Goal: Task Accomplishment & Management: Complete application form

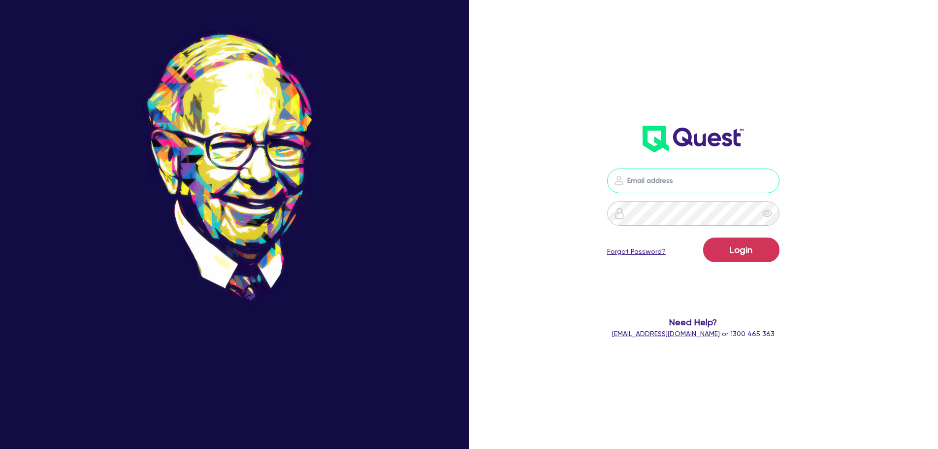
click at [666, 176] on input "email" at bounding box center [693, 180] width 172 height 25
type input "ben@clickfinance.com.au"
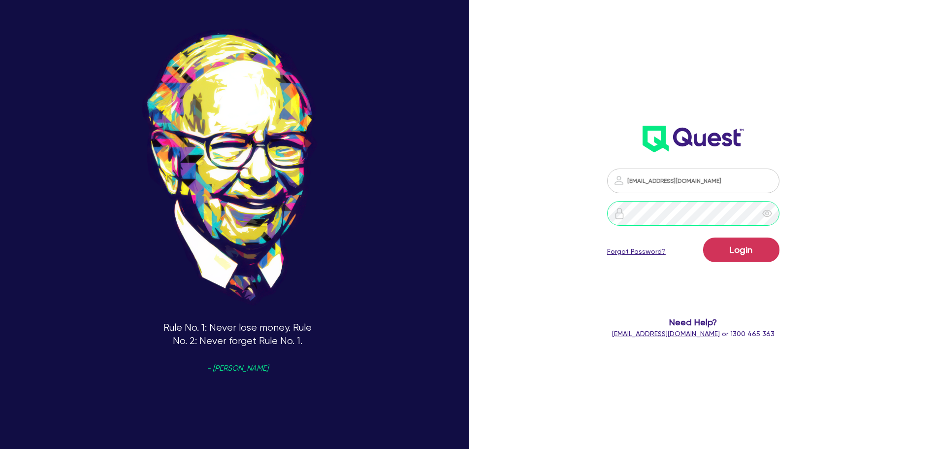
click at [703, 237] on button "Login" at bounding box center [741, 249] width 76 height 25
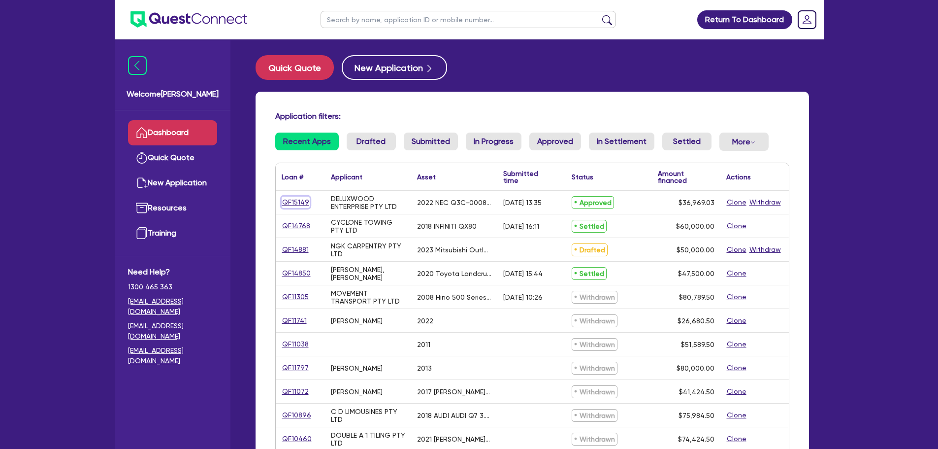
click at [294, 201] on link "QF15149" at bounding box center [296, 201] width 28 height 11
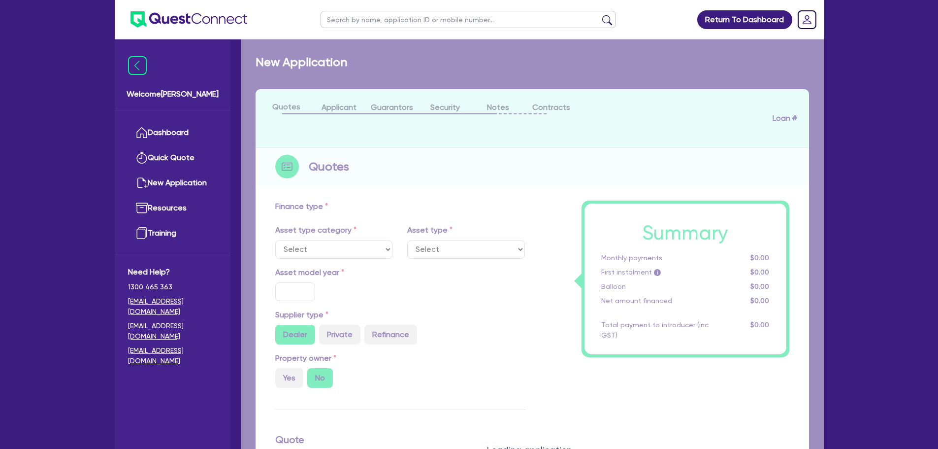
select select "TERTIARY_ASSETS"
type input "2022"
radio input "false"
radio input "true"
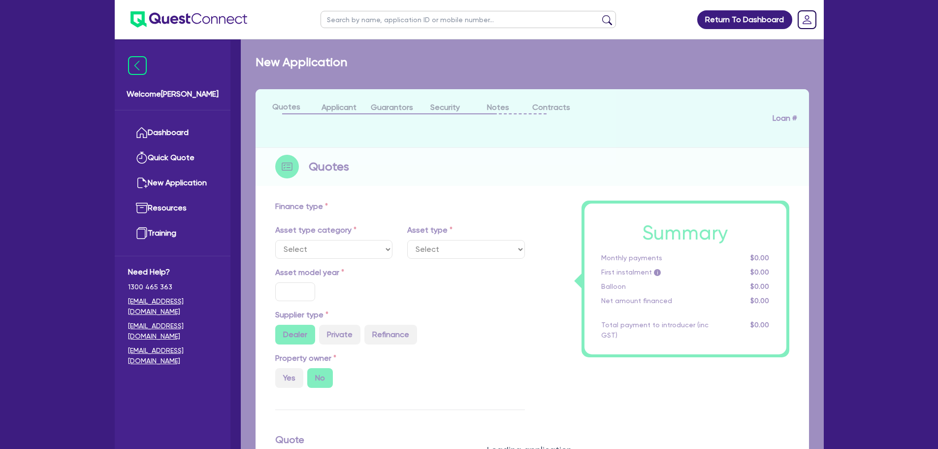
type input "36,969.03"
type input "20.28"
type input "7,500"
type input "19.99"
type input "900"
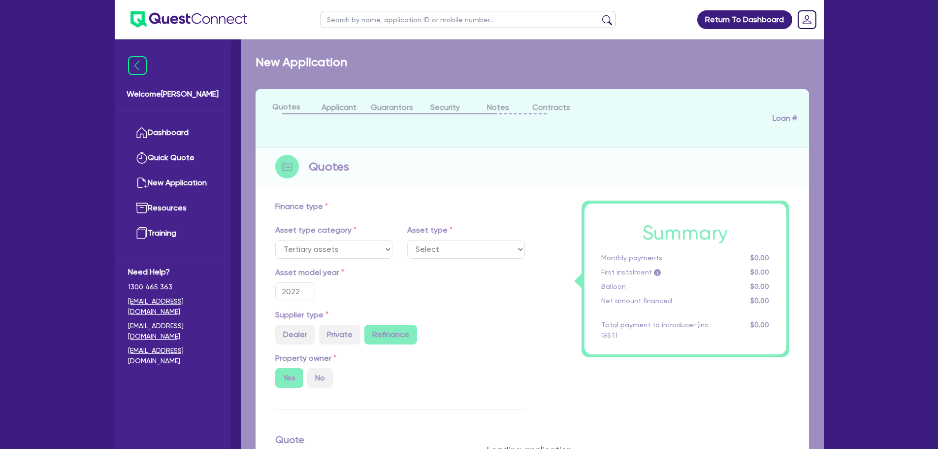
select select "IT_EQUIPMENT"
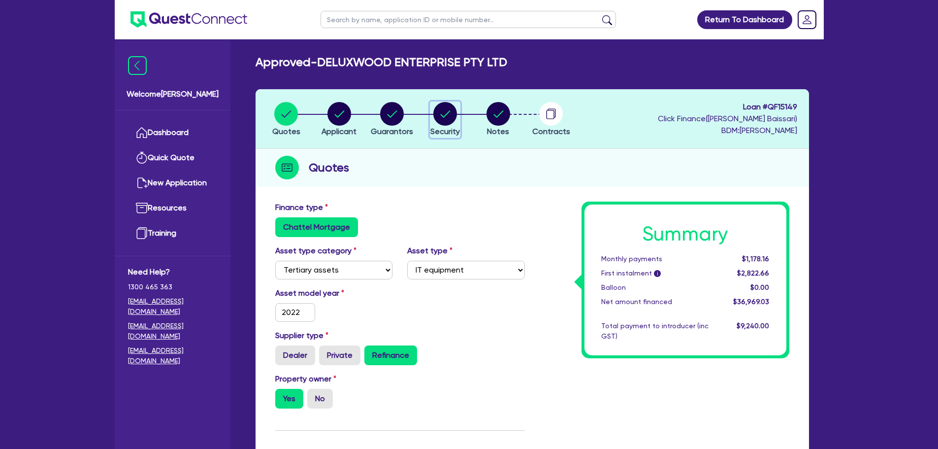
click at [454, 127] on span "Security" at bounding box center [445, 131] width 30 height 9
select select "TERTIARY_ASSETS"
select select "IT_EQUIPMENT"
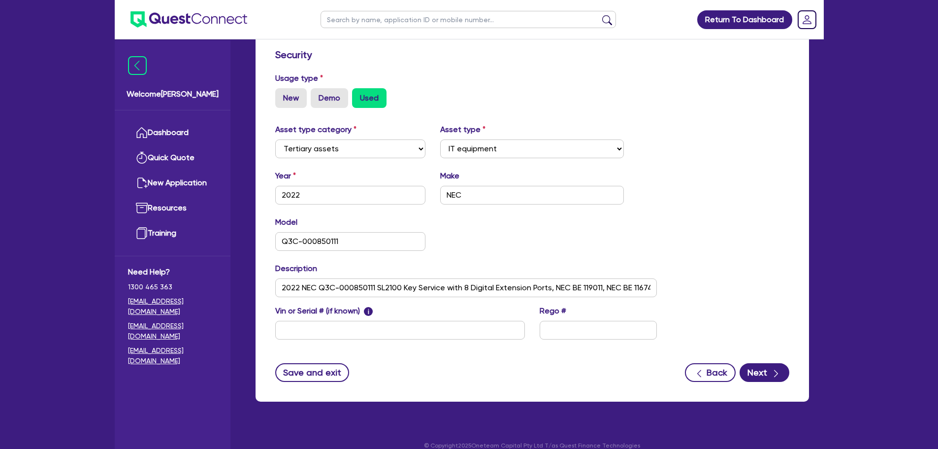
scroll to position [268, 0]
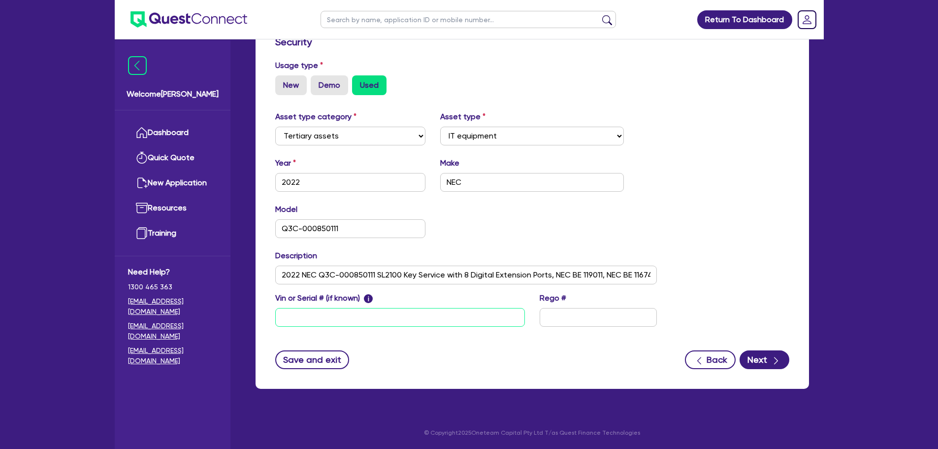
click at [379, 321] on input "text" at bounding box center [400, 317] width 250 height 19
paste input "RVQ3808487"
type input "RVQ3808487"
drag, startPoint x: 282, startPoint y: 276, endPoint x: 710, endPoint y: 287, distance: 428.5
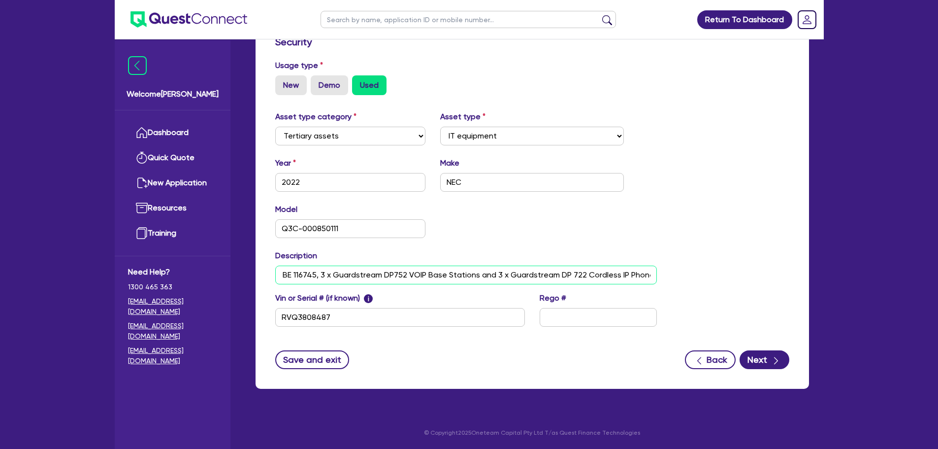
click at [710, 287] on div "Asset type category Select Cars and light trucks Primary assets Secondary asset…" at bounding box center [532, 224] width 529 height 227
click at [629, 243] on div "Model Q3C-000850111 KM" at bounding box center [466, 224] width 397 height 42
drag, startPoint x: 581, startPoint y: 275, endPoint x: 736, endPoint y: 270, distance: 155.7
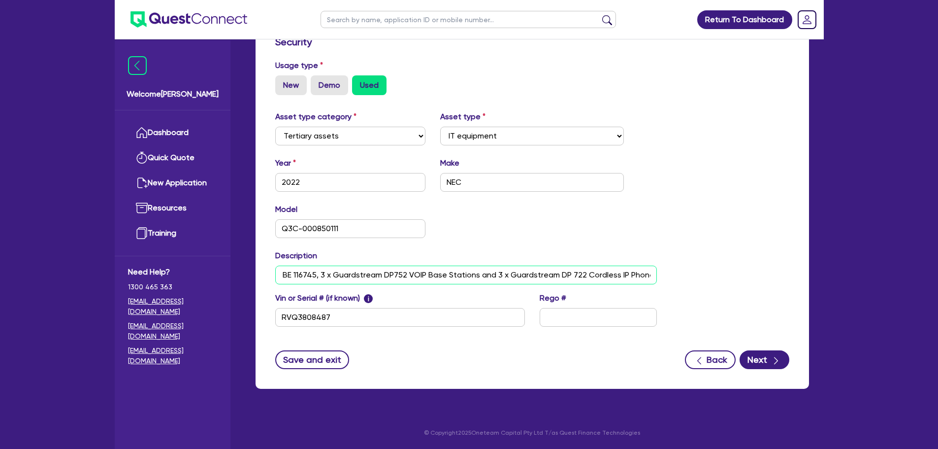
click at [736, 270] on div "Asset type category Select Cars and light trucks Primary assets Secondary asset…" at bounding box center [532, 224] width 529 height 227
click at [643, 278] on input "2022 NEC Q3C-000850111 SL2100 Key Service with 8 Digital Extension Ports, NEC B…" at bounding box center [466, 274] width 382 height 19
drag, startPoint x: 643, startPoint y: 278, endPoint x: 678, endPoint y: 277, distance: 35.0
click at [678, 277] on div "Asset type category Select Cars and light trucks Primary assets Secondary asset…" at bounding box center [532, 224] width 529 height 227
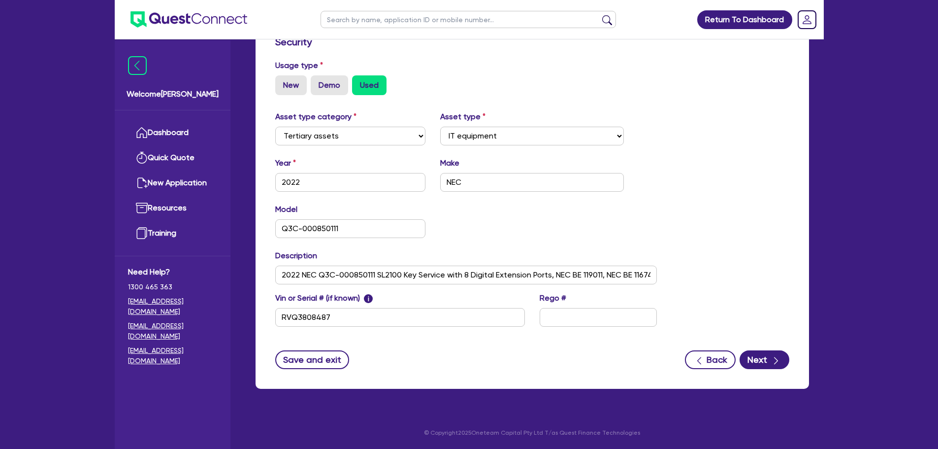
click at [678, 277] on div "Asset type category Select Cars and light trucks Primary assets Secondary asset…" at bounding box center [532, 224] width 529 height 227
click at [640, 274] on input "2022 NEC Q3C-000850111 SL2100 Key Service with 8 Digital Extension Ports, NEC B…" at bounding box center [466, 274] width 382 height 19
paste input "2023 Kyocera Taskalfa 3554CI Photocopier"
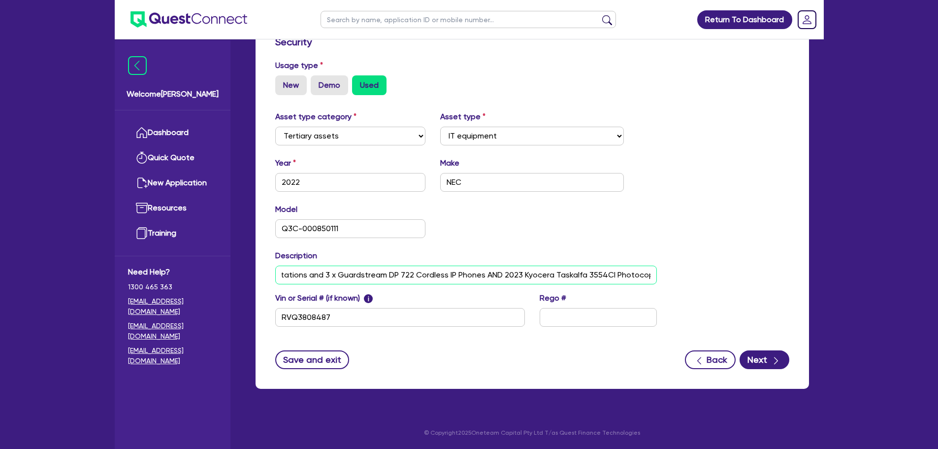
type input "2022 NEC Q3C-000850111 SL2100 Key Service with 8 Digital Extension Ports, NEC B…"
click at [347, 322] on input "RVQ3808487" at bounding box center [400, 317] width 250 height 19
type input "RVQ3808487"
click at [496, 347] on form "Supplier Supplier type Dealer Private Refinance Supplier name De Lage Landen Pt…" at bounding box center [532, 151] width 514 height 436
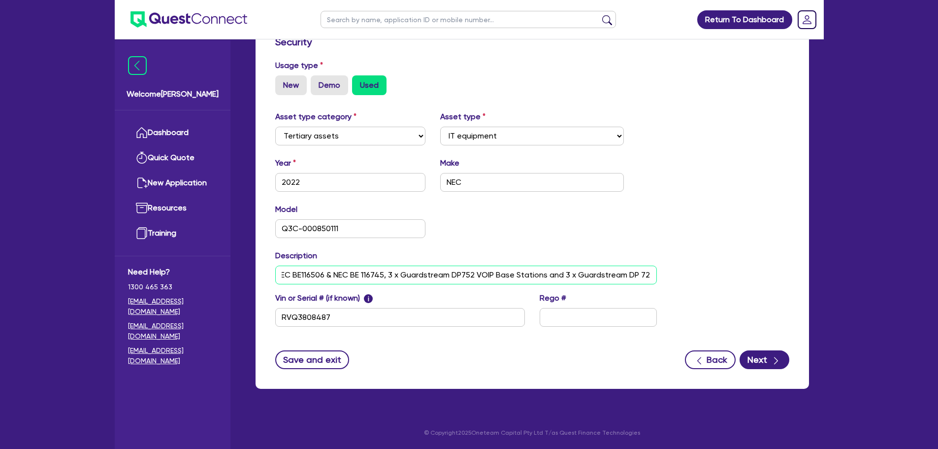
scroll to position [0, 626]
drag, startPoint x: 281, startPoint y: 276, endPoint x: 781, endPoint y: 280, distance: 499.8
click at [781, 280] on div "Asset type category Select Cars and light trucks Primary assets Secondary asset…" at bounding box center [532, 224] width 529 height 227
click at [472, 279] on input "2022 NEC Q3C-000850111 SL2100 Key Service with 8 Digital Extension Ports, NEC B…" at bounding box center [466, 274] width 382 height 19
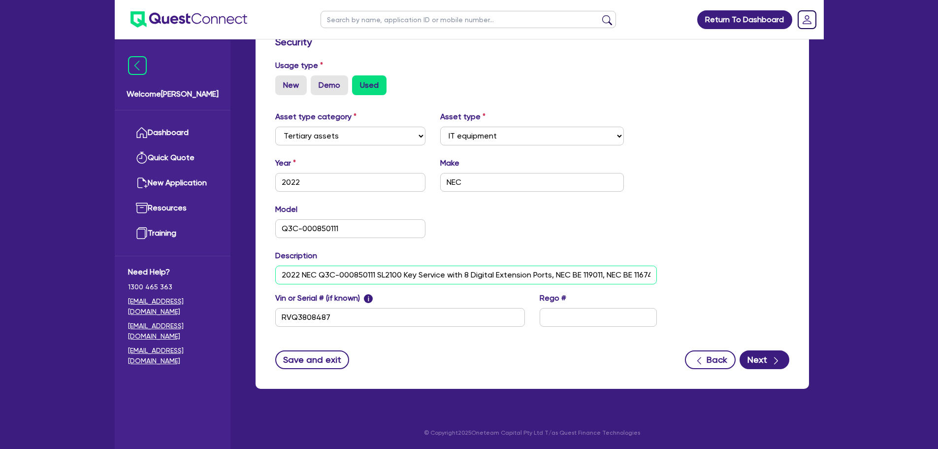
drag, startPoint x: 479, startPoint y: 273, endPoint x: 266, endPoint y: 274, distance: 213.2
click at [266, 274] on div "Supplier Supplier type Dealer Private Refinance Supplier name De Lage Landen Pt…" at bounding box center [532, 158] width 553 height 460
click at [475, 226] on div "Model Q3C-000850111 KM" at bounding box center [466, 224] width 397 height 42
drag, startPoint x: 385, startPoint y: 190, endPoint x: 267, endPoint y: 176, distance: 118.5
click at [268, 177] on div "Year 2022" at bounding box center [350, 174] width 165 height 34
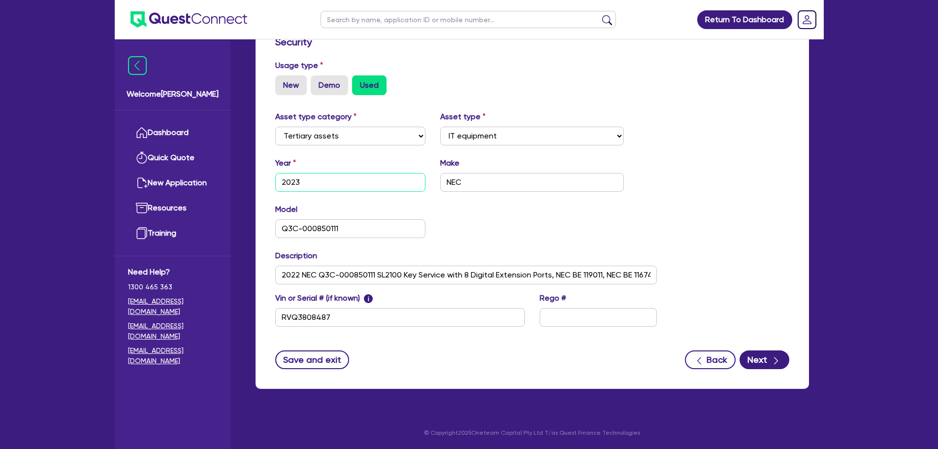
type input "2023"
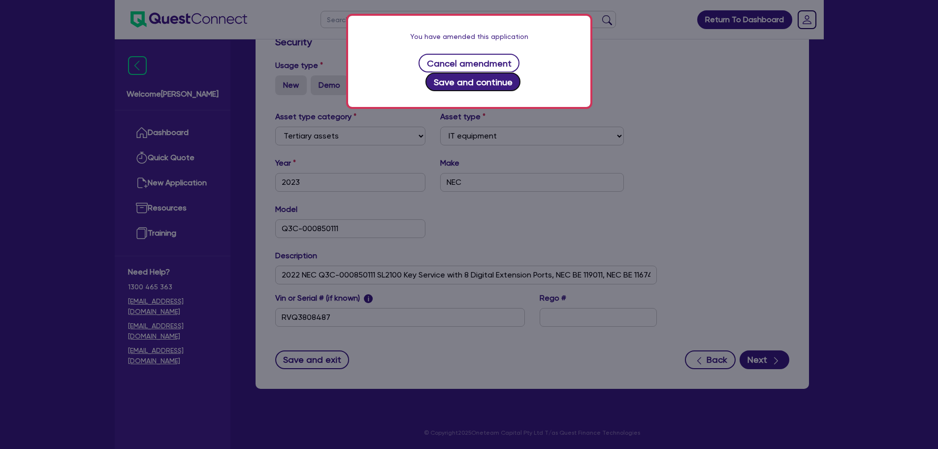
click at [490, 72] on button "Save and continue" at bounding box center [472, 81] width 95 height 19
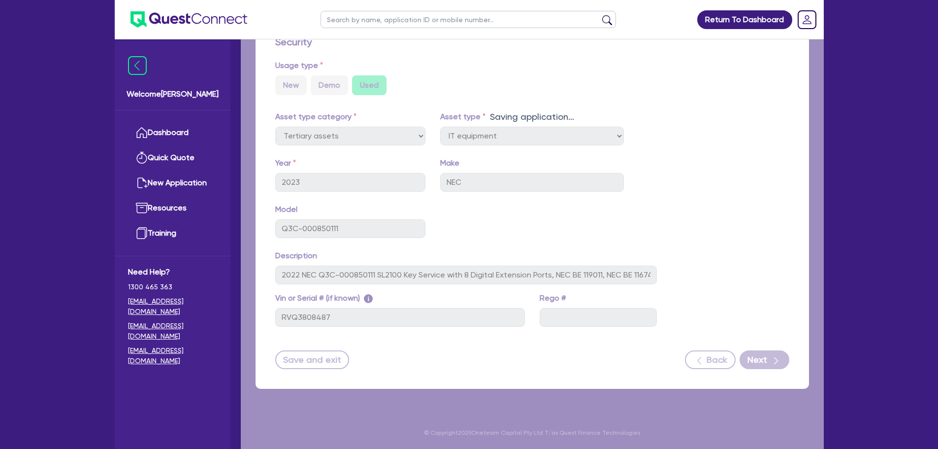
select select "IT_EQUIPMENT"
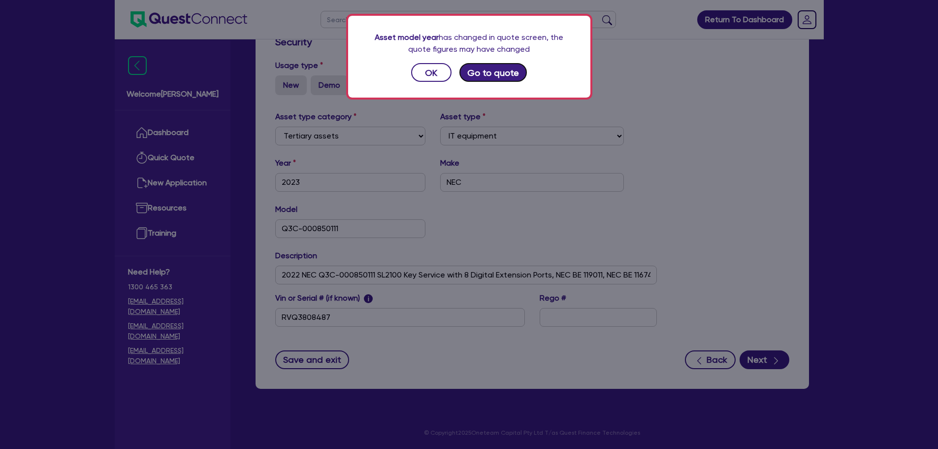
click at [488, 73] on button "Go to quote" at bounding box center [493, 72] width 68 height 19
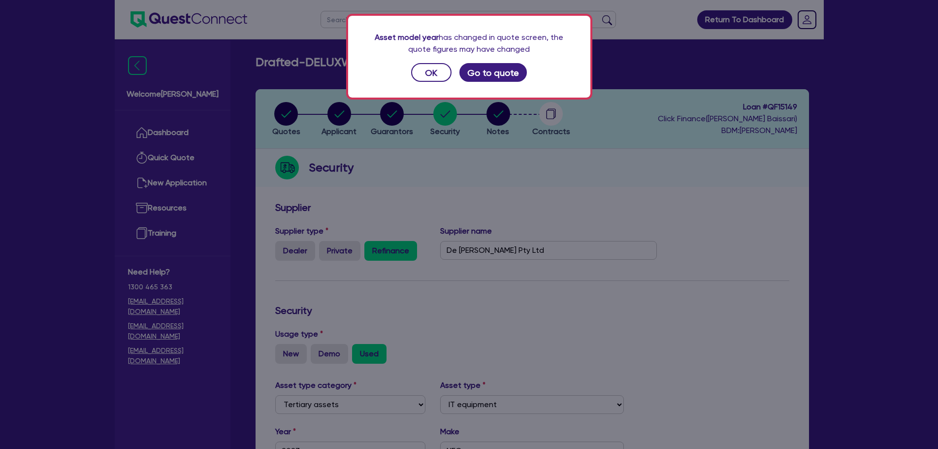
select select "TERTIARY_ASSETS"
select select "IT_EQUIPMENT"
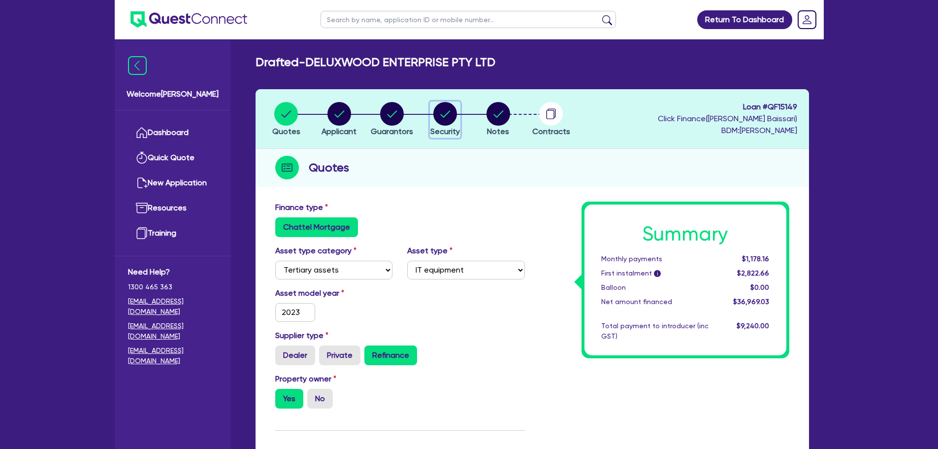
click at [450, 130] on span "Security" at bounding box center [445, 131] width 30 height 9
select select "TERTIARY_ASSETS"
select select "IT_EQUIPMENT"
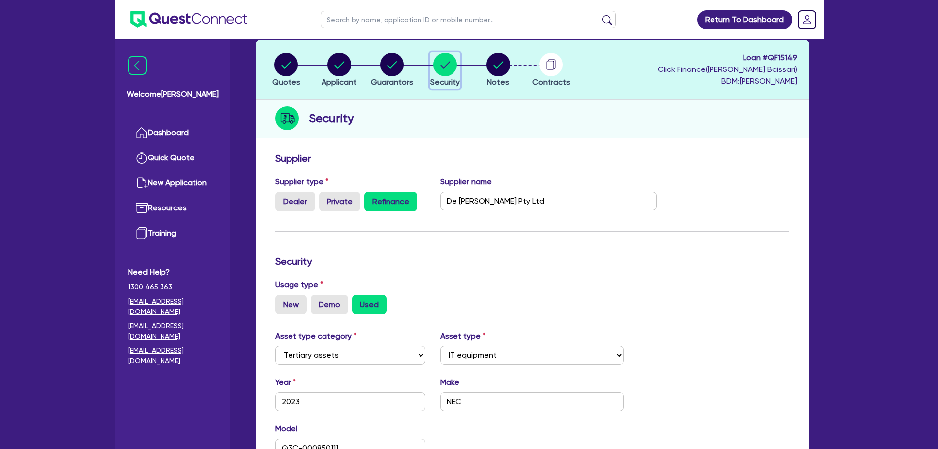
scroll to position [148, 0]
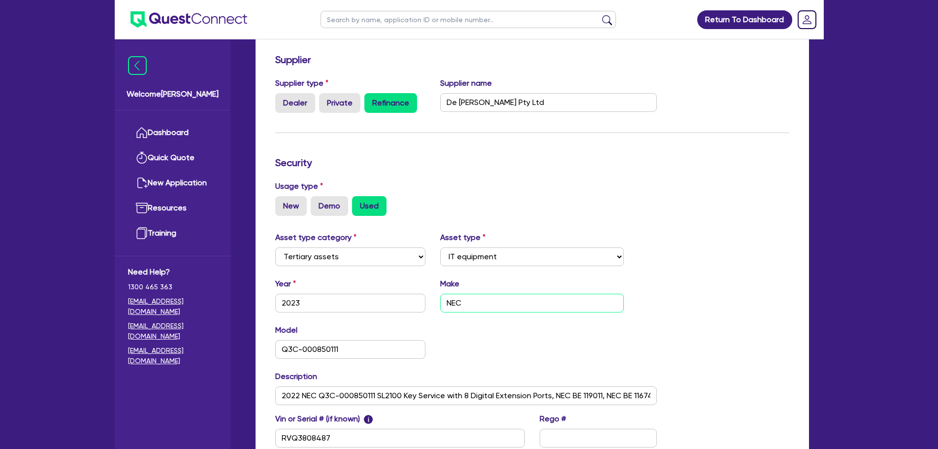
drag, startPoint x: 475, startPoint y: 297, endPoint x: 443, endPoint y: 302, distance: 32.4
click at [443, 302] on input "NEC" at bounding box center [532, 302] width 184 height 19
paste input "Kyocera"
type input "Kyocera"
paste input "Taskalfa 3554CI Photocopier"
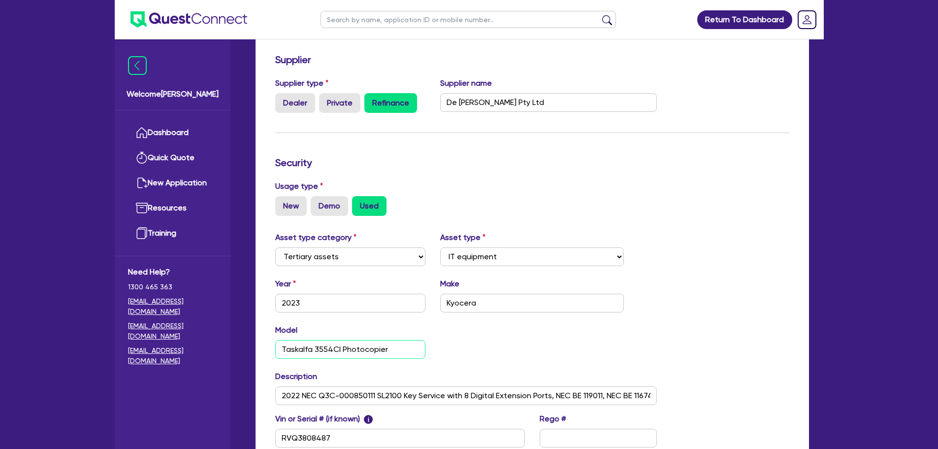
type input "Taskalfa 3554CI Photocopier"
click at [467, 337] on div "Model Taskalfa 3554CI Photocopier KM" at bounding box center [466, 345] width 397 height 42
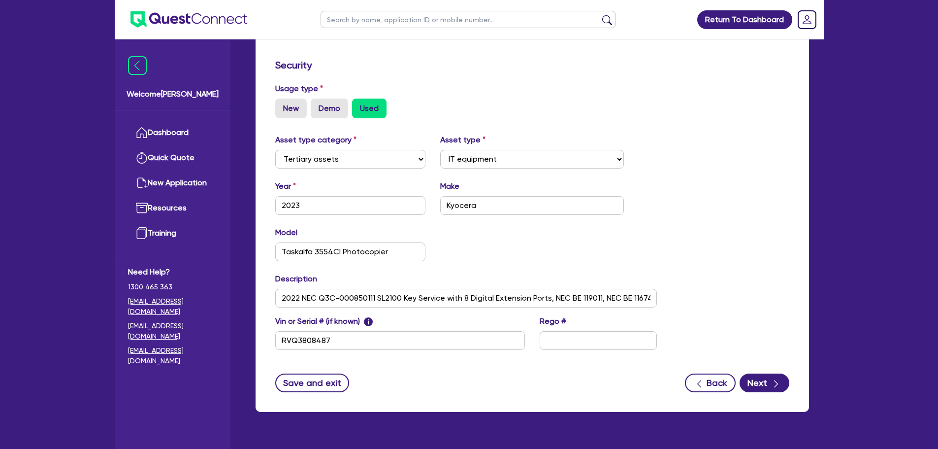
scroll to position [246, 0]
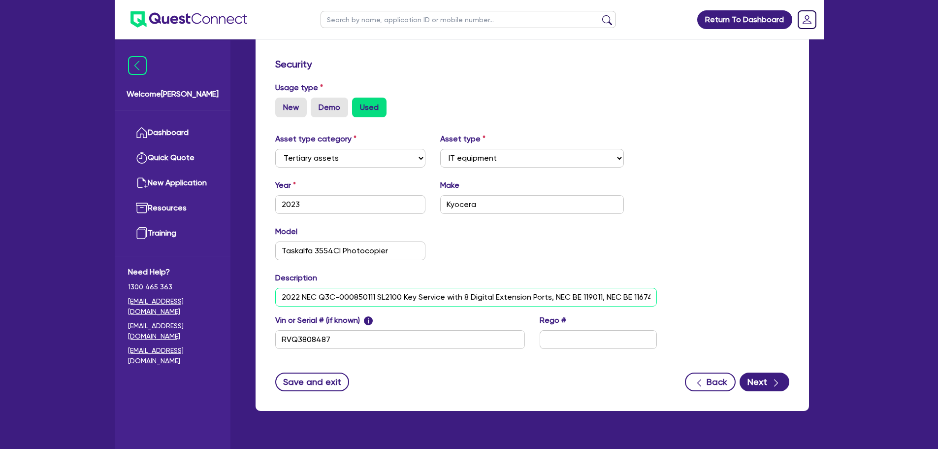
click at [612, 300] on input "2022 NEC Q3C-000850111 SL2100 Key Service with 8 Digital Extension Ports, NEC B…" at bounding box center [466, 297] width 382 height 19
drag, startPoint x: 650, startPoint y: 295, endPoint x: 745, endPoint y: 300, distance: 95.6
click at [745, 300] on div "Asset type category Select Cars and light trucks Primary assets Secondary asset…" at bounding box center [532, 246] width 529 height 227
click at [563, 296] on input "2022 NEC Q3C-000850111 SL2100 Key Service with 8 Digital Extension Ports, NEC B…" at bounding box center [466, 297] width 382 height 19
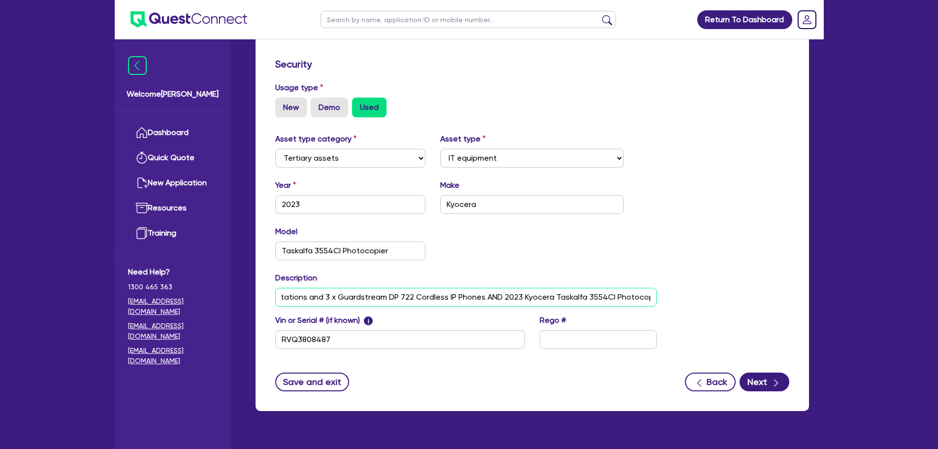
click at [478, 298] on input "2022 NEC Q3C-000850111 SL2100 Key Service with 8 Digital Extension Ports, NEC B…" at bounding box center [466, 297] width 382 height 19
drag, startPoint x: 497, startPoint y: 298, endPoint x: 213, endPoint y: 301, distance: 283.6
click at [213, 301] on div "Welcome Benjamin Dashboard Quick Quote New Application Resources Training Need …" at bounding box center [469, 112] width 709 height 717
click at [441, 299] on input "2023 Kyocera Taskalfa 3554CI Photocopier" at bounding box center [466, 297] width 382 height 19
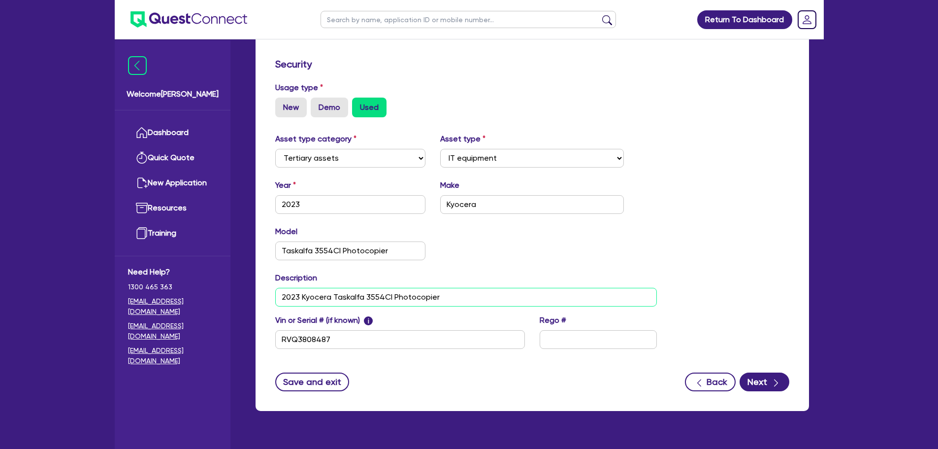
paste input "2022 NEC Q3C-000850111 SL2100 Key Service with 8 Digital Extension Ports, NEC B…"
click at [640, 296] on input "2023 Kyocera Taskalfa 3554CI Photocopier 2022 NEC Q3C-000850111 SL2100 Key Serv…" at bounding box center [466, 297] width 382 height 19
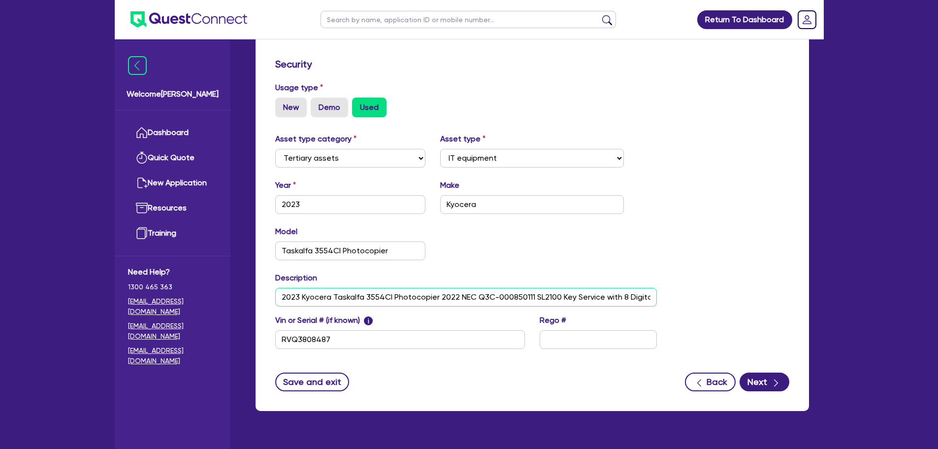
drag, startPoint x: 642, startPoint y: 302, endPoint x: 243, endPoint y: 297, distance: 398.9
click at [243, 297] on div "Drafted - DELUXWOOD ENTERPRISE PTY LTD Quotes Applicant Guarantors Security Not…" at bounding box center [532, 116] width 583 height 614
drag, startPoint x: 435, startPoint y: 296, endPoint x: 441, endPoint y: 295, distance: 6.0
click at [435, 296] on input "2023 Kyocera Taskalfa 3554CI Photocopier 2022 NEC Q3C-000850111 SL2100 Key Serv…" at bounding box center [466, 297] width 382 height 19
click at [441, 295] on input "2023 Kyocera Taskalfa 3554CI Photocopier 2022 NEC Q3C-000850111 SL2100 Key Serv…" at bounding box center [466, 297] width 382 height 19
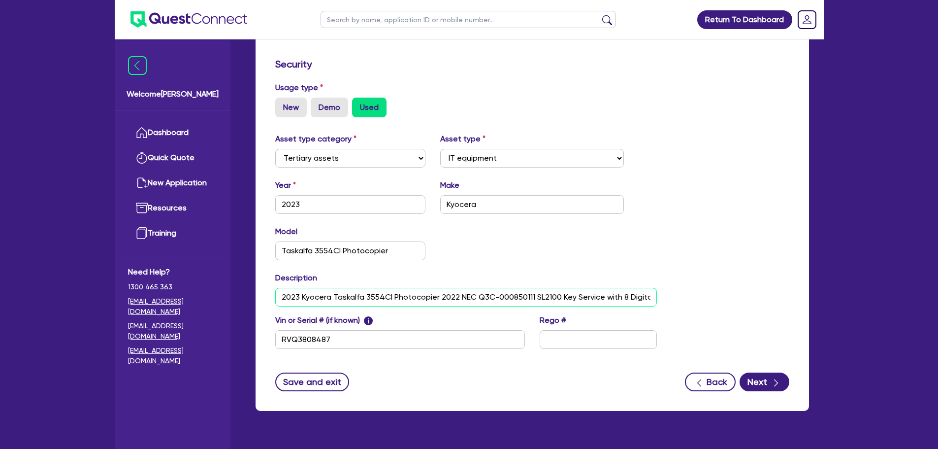
click at [437, 295] on input "2023 Kyocera Taskalfa 3554CI Photocopier 2022 NEC Q3C-000850111 SL2100 Key Serv…" at bounding box center [466, 297] width 382 height 19
type input "2023 Kyocera Taskalfa 3554CI Photocopier AND 2022 NEC Q3C-000850111 SL2100 Key …"
click at [775, 386] on icon "button" at bounding box center [776, 382] width 4 height 7
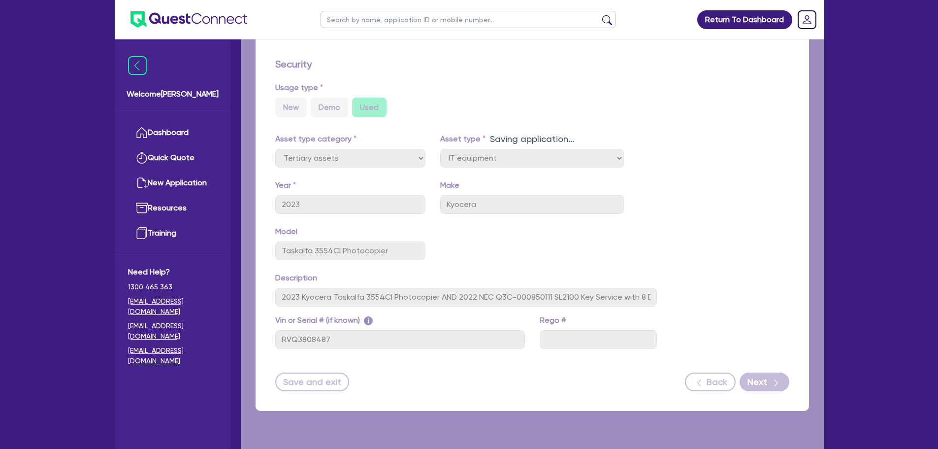
select select "Quest Finance - Platform Funding"
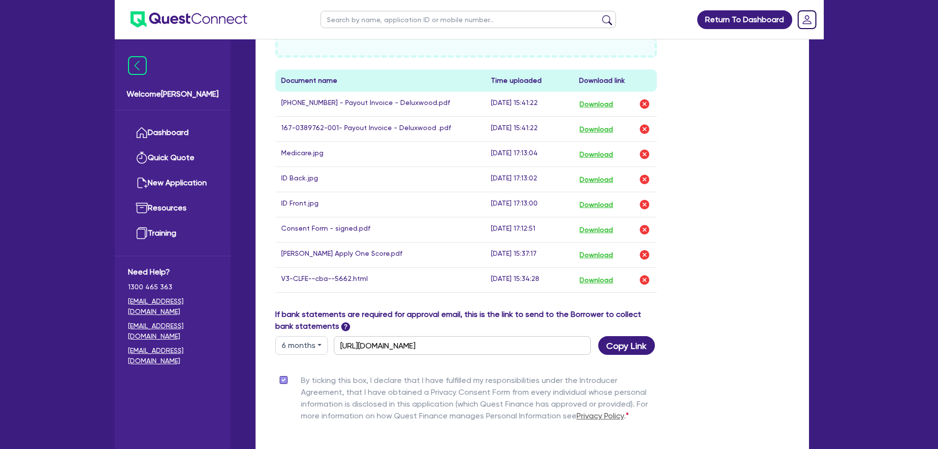
scroll to position [609, 0]
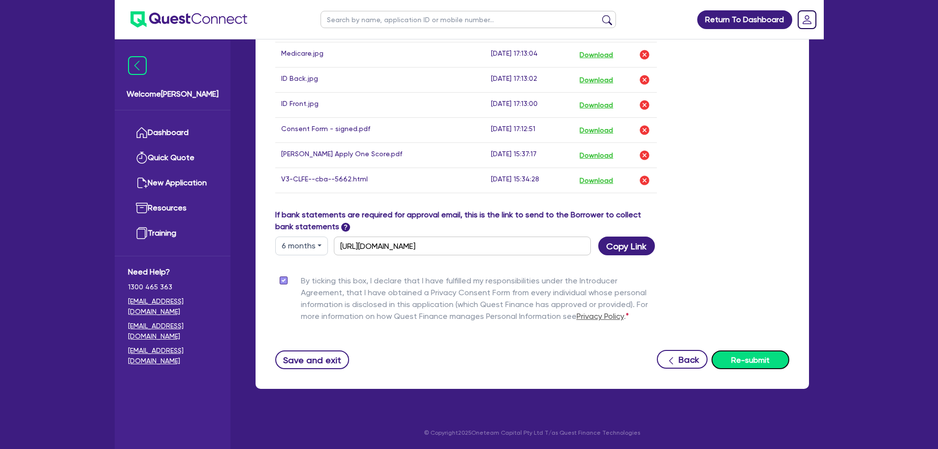
click at [749, 361] on button "Re-submit" at bounding box center [750, 359] width 78 height 19
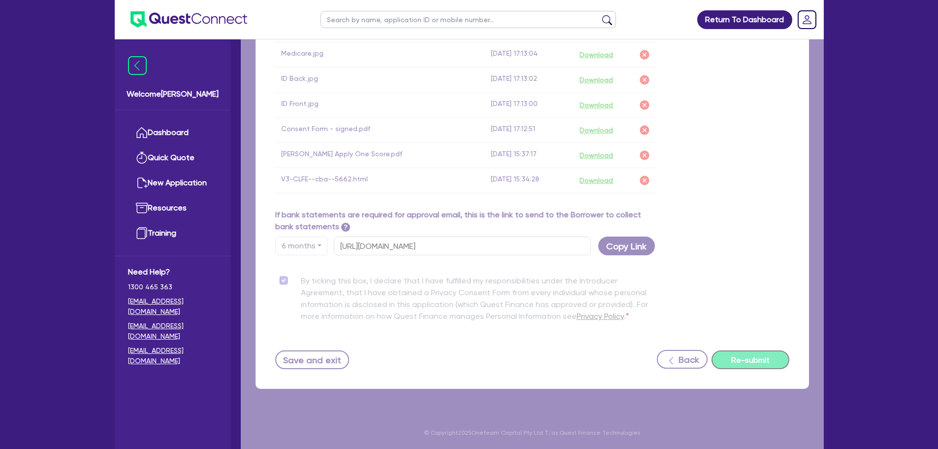
scroll to position [363, 0]
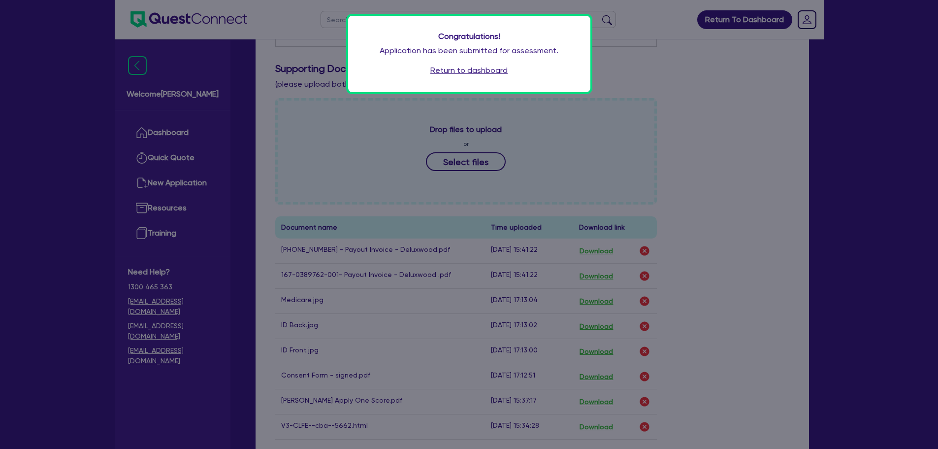
click at [484, 74] on link "Return to dashboard" at bounding box center [468, 71] width 77 height 12
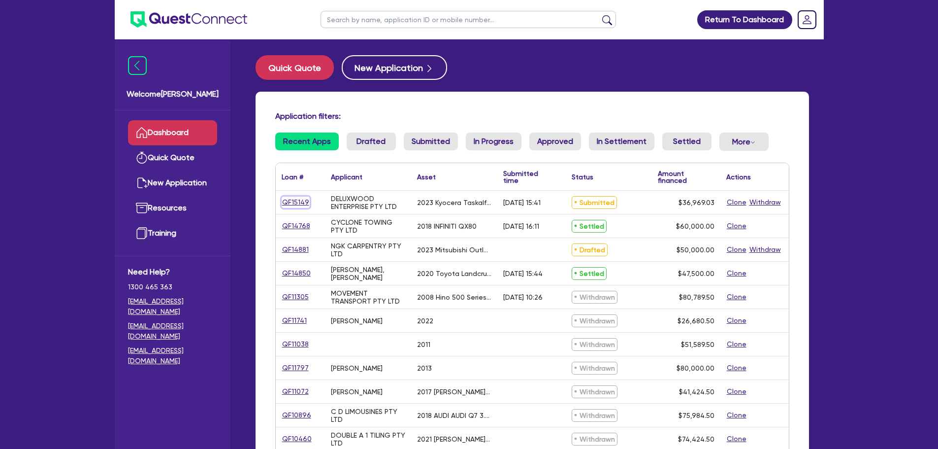
click at [300, 200] on link "QF15149" at bounding box center [296, 201] width 28 height 11
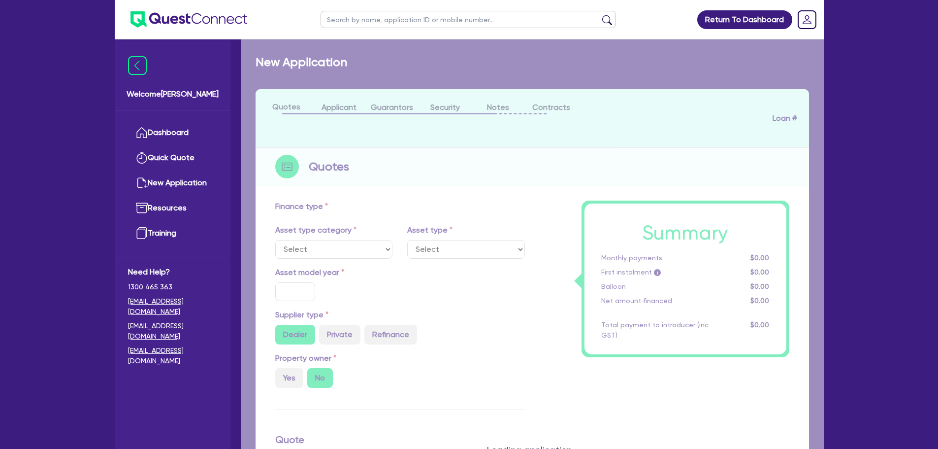
select select "TERTIARY_ASSETS"
type input "2023"
radio input "false"
radio input "true"
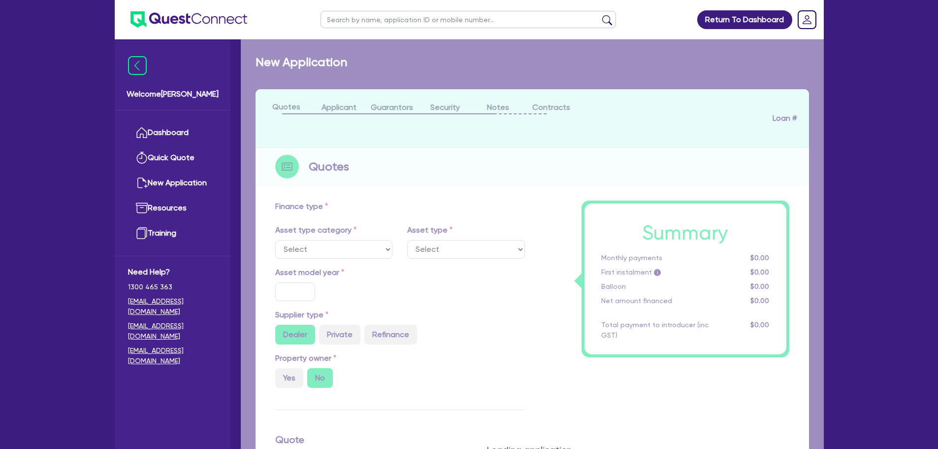
type input "36,969.03"
type input "20.28"
type input "7,500"
type input "19.99"
type input "900"
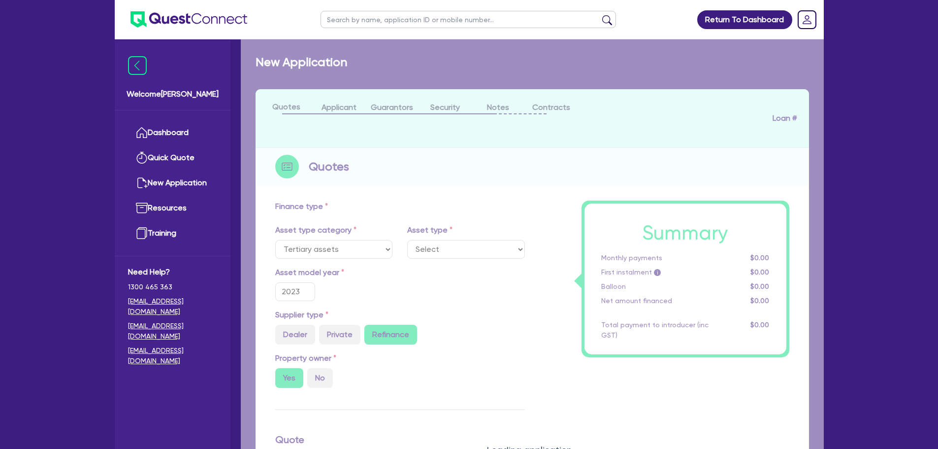
select select "IT_EQUIPMENT"
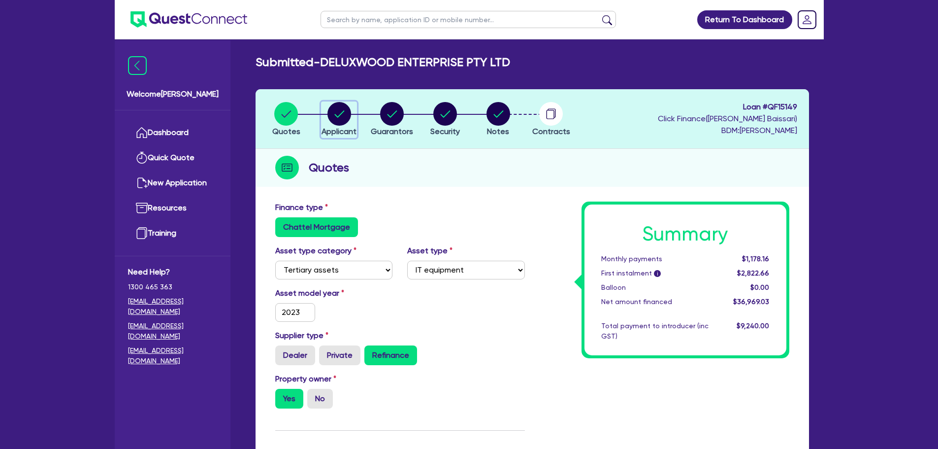
click at [351, 124] on icon "button" at bounding box center [339, 114] width 24 height 24
select select "COMPANY"
select select "MANUFACTURING"
select select "WOOD_PRODUCTS"
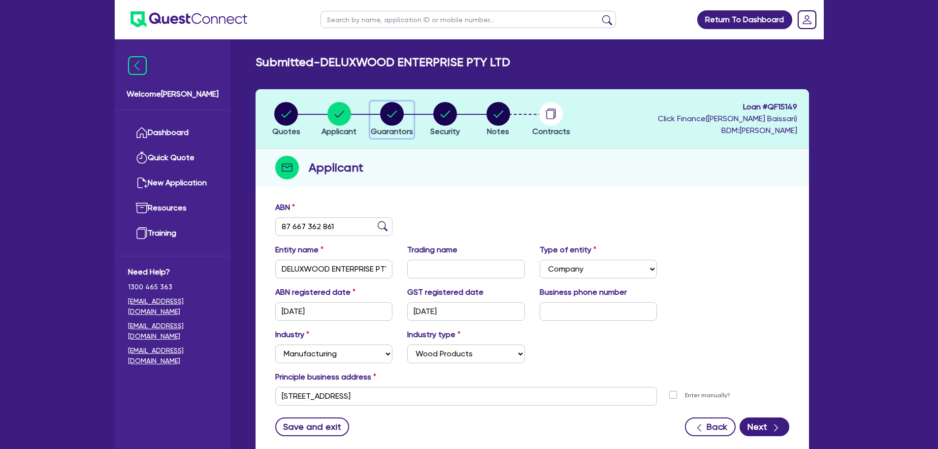
click at [386, 123] on circle "button" at bounding box center [392, 114] width 24 height 24
select select "MR"
select select "NSW"
select select "MARRIED"
select select "PROPERTY"
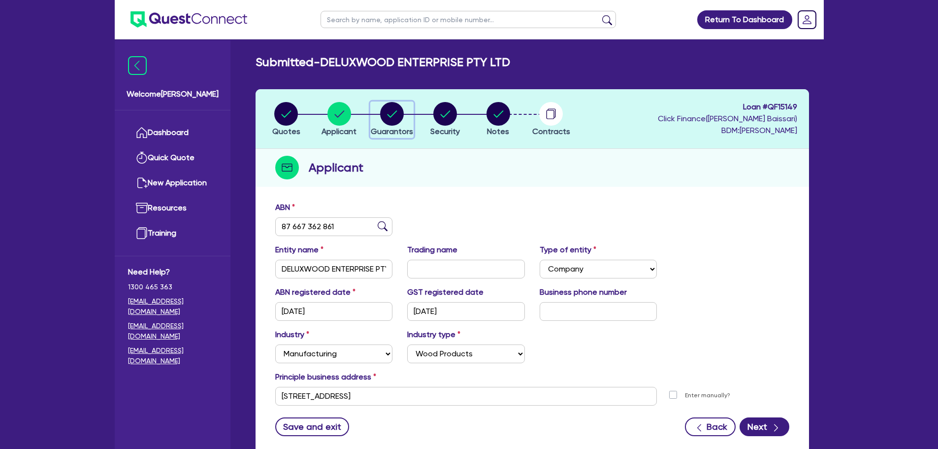
select select "MORTGAGE"
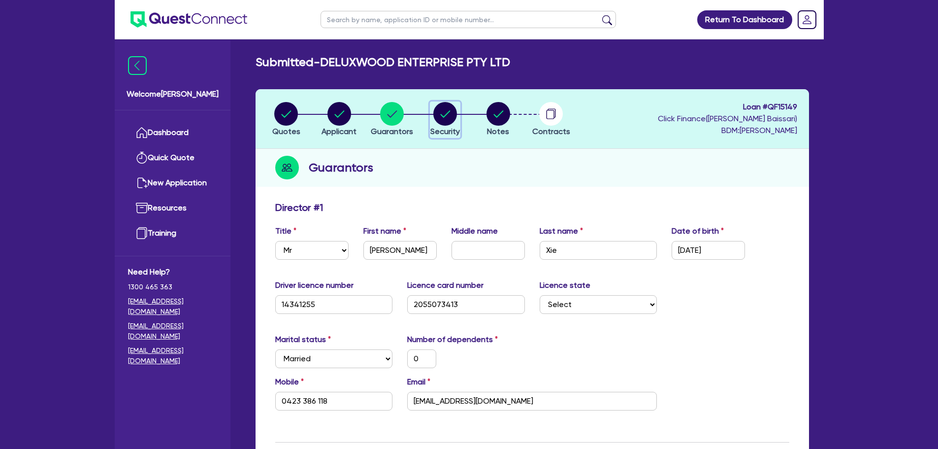
click at [436, 127] on span "Security" at bounding box center [445, 131] width 30 height 9
select select "TERTIARY_ASSETS"
select select "IT_EQUIPMENT"
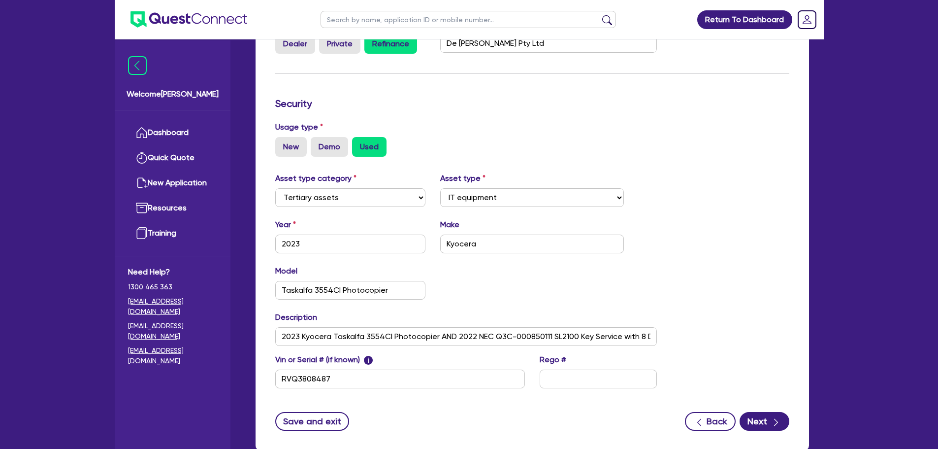
scroll to position [268, 0]
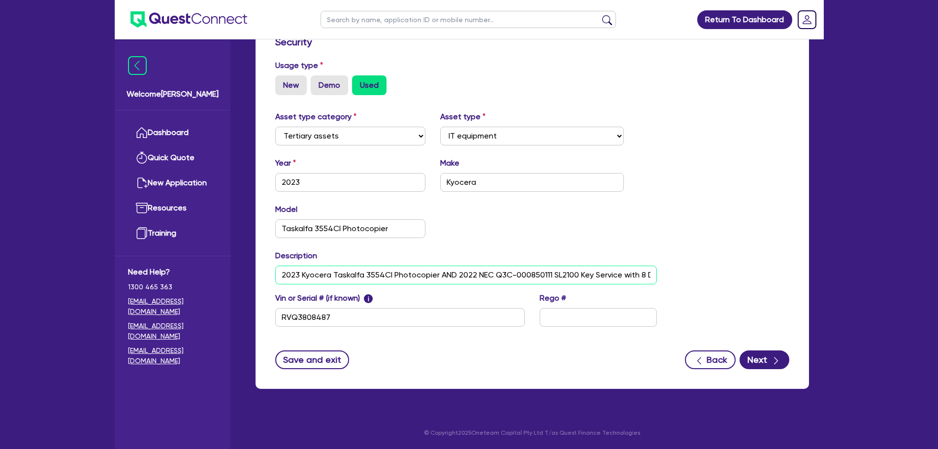
drag, startPoint x: 476, startPoint y: 275, endPoint x: 549, endPoint y: 273, distance: 72.4
click at [549, 273] on input "2023 Kyocera Taskalfa 3554CI Photocopier AND 2022 NEC Q3C-000850111 SL2100 Key …" at bounding box center [466, 274] width 382 height 19
click at [652, 198] on div "Year 2023 Make Kyocera" at bounding box center [466, 178] width 397 height 42
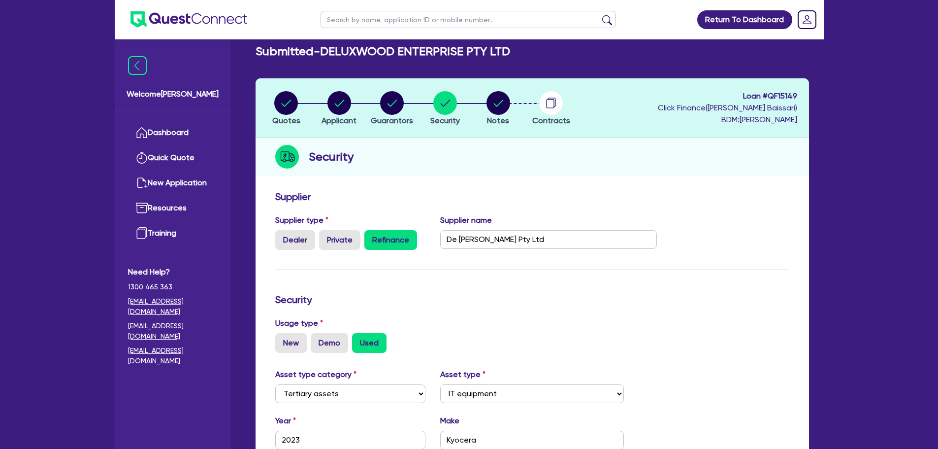
scroll to position [0, 0]
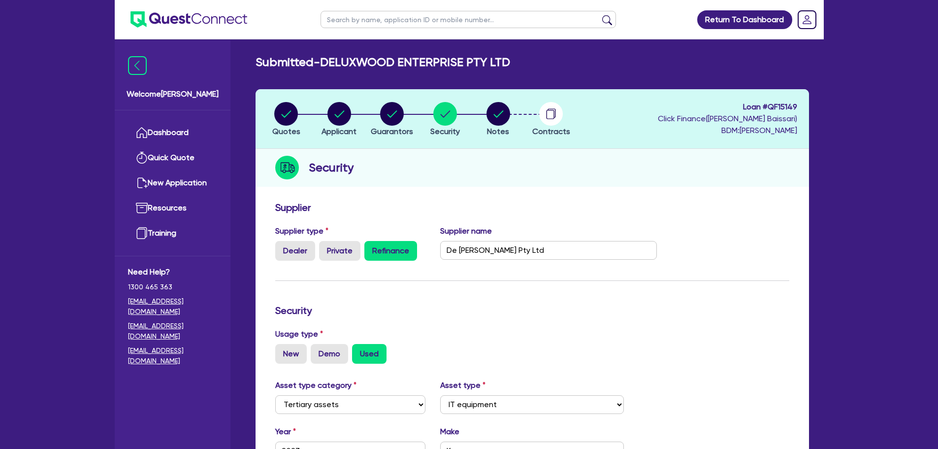
click at [182, 138] on link "Dashboard" at bounding box center [172, 132] width 89 height 25
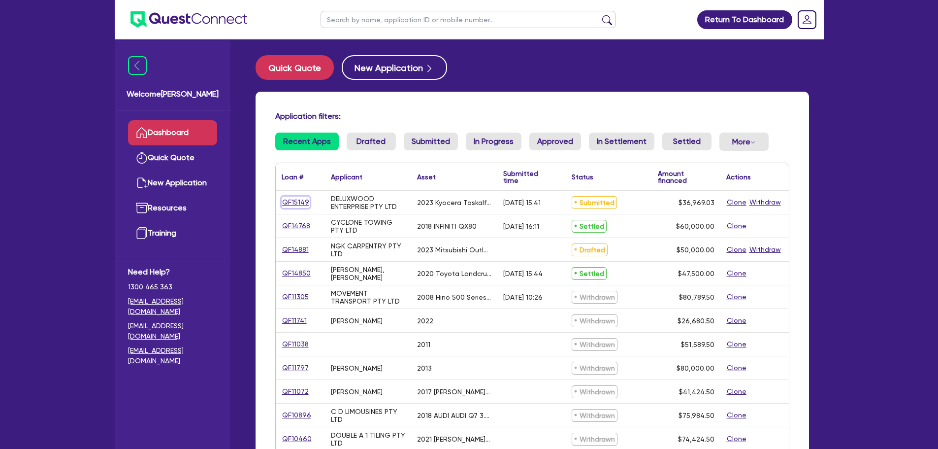
click at [296, 196] on link "QF15149" at bounding box center [296, 201] width 28 height 11
select select "TERTIARY_ASSETS"
select select "IT_EQUIPMENT"
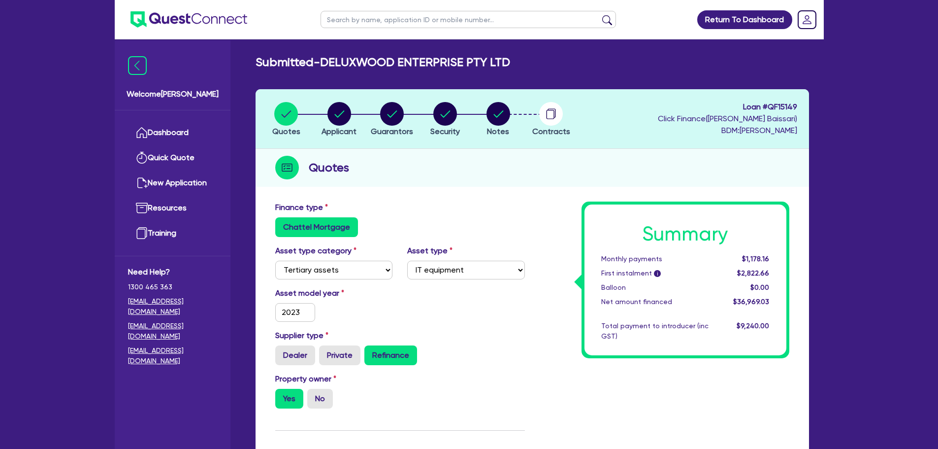
click at [532, 118] on li "Contracts" at bounding box center [550, 118] width 53 height 34
click at [550, 118] on circle "button" at bounding box center [551, 114] width 24 height 24
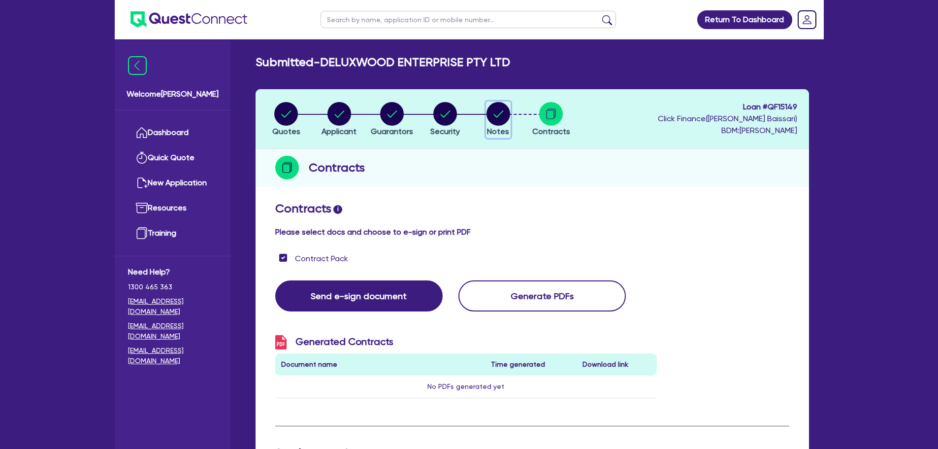
click at [500, 124] on circle "button" at bounding box center [498, 114] width 24 height 24
select select "Quest Finance - Platform Funding"
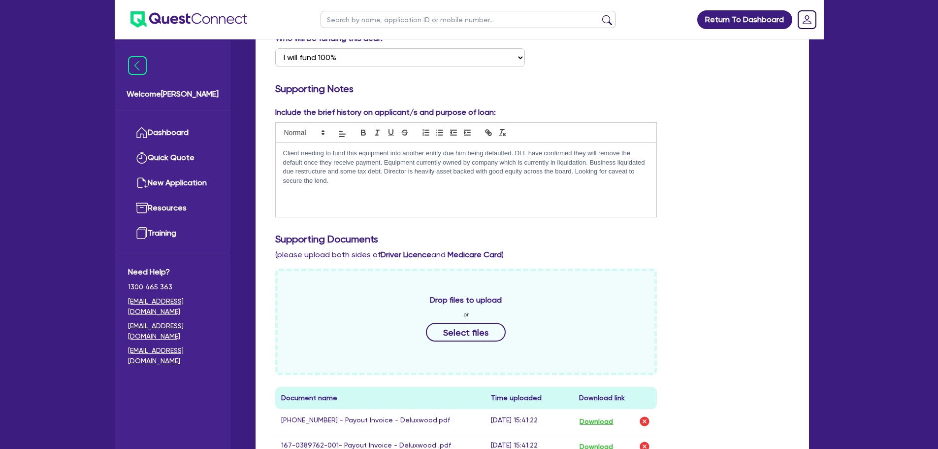
scroll to position [197, 0]
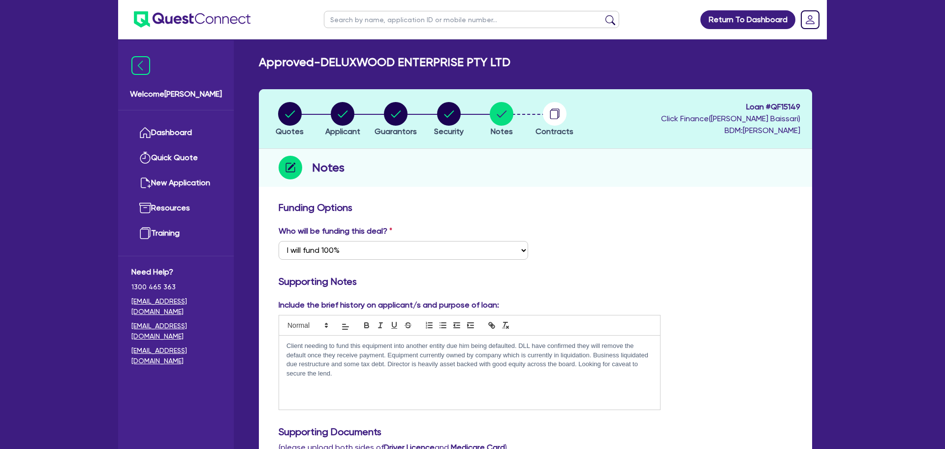
select select "Quest Finance - Platform Funding"
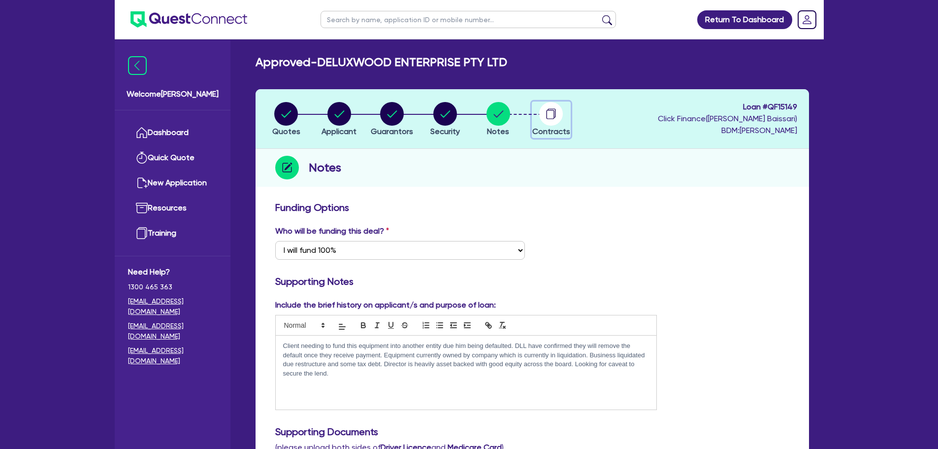
click at [542, 128] on span "Contracts" at bounding box center [551, 131] width 38 height 9
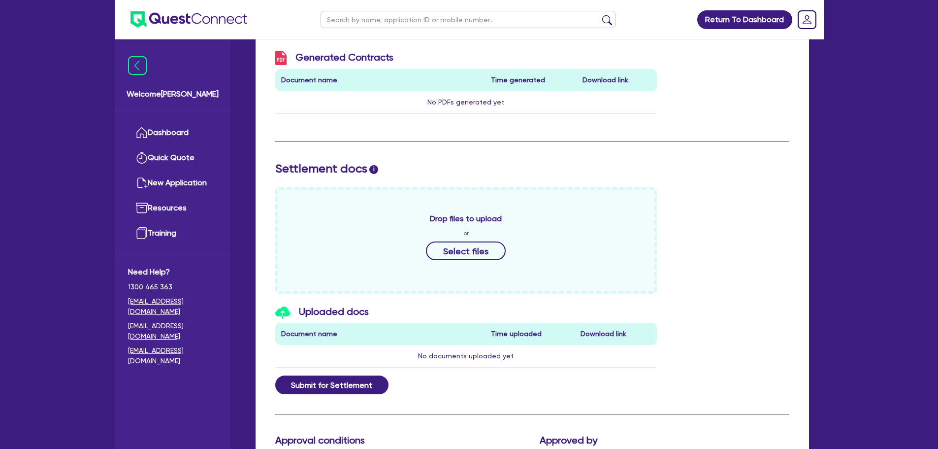
scroll to position [186, 0]
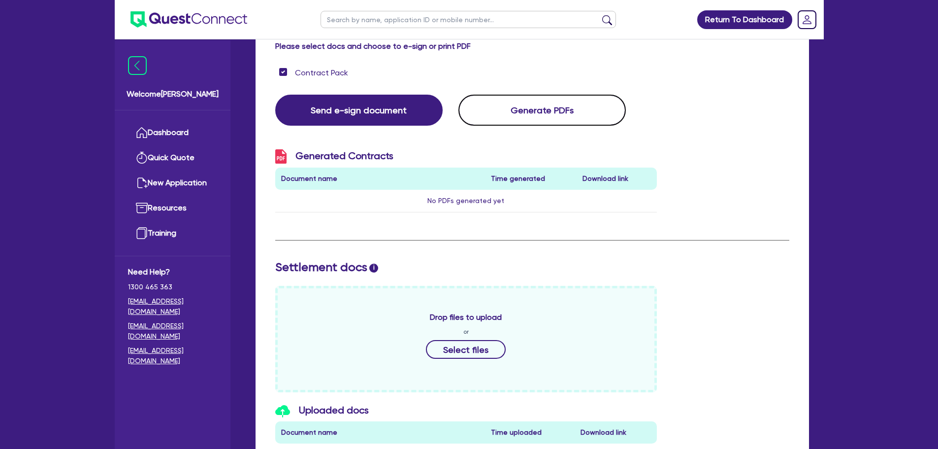
click at [544, 115] on button "Generate PDFs" at bounding box center [541, 110] width 167 height 31
click at [599, 197] on button "Download PDF" at bounding box center [605, 200] width 49 height 11
